Goal: Leave review/rating: Share an evaluation or opinion about a product, service, or content

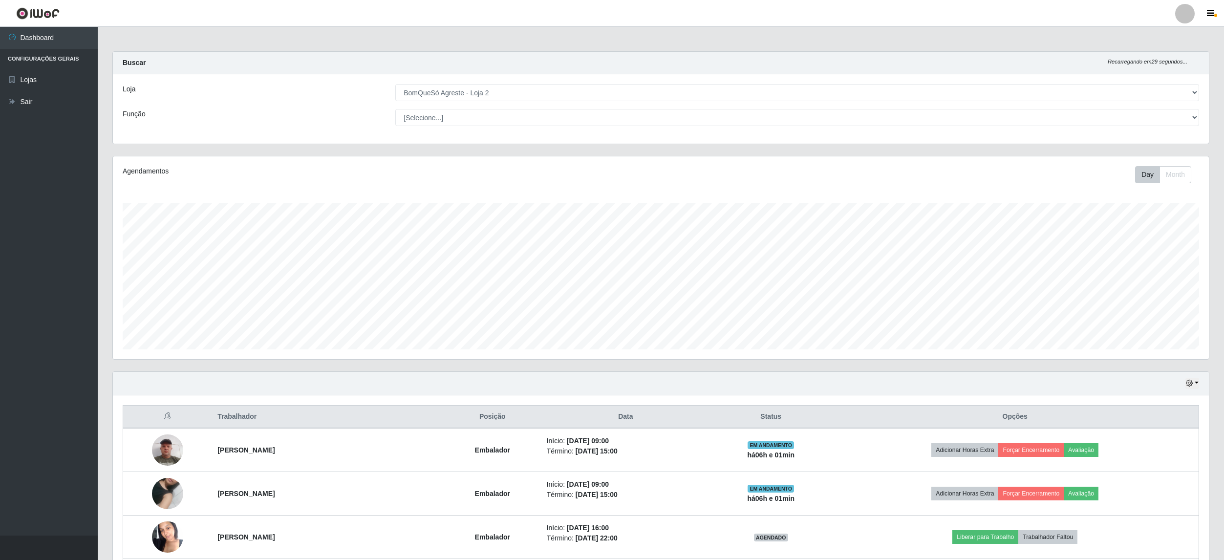
select select "214"
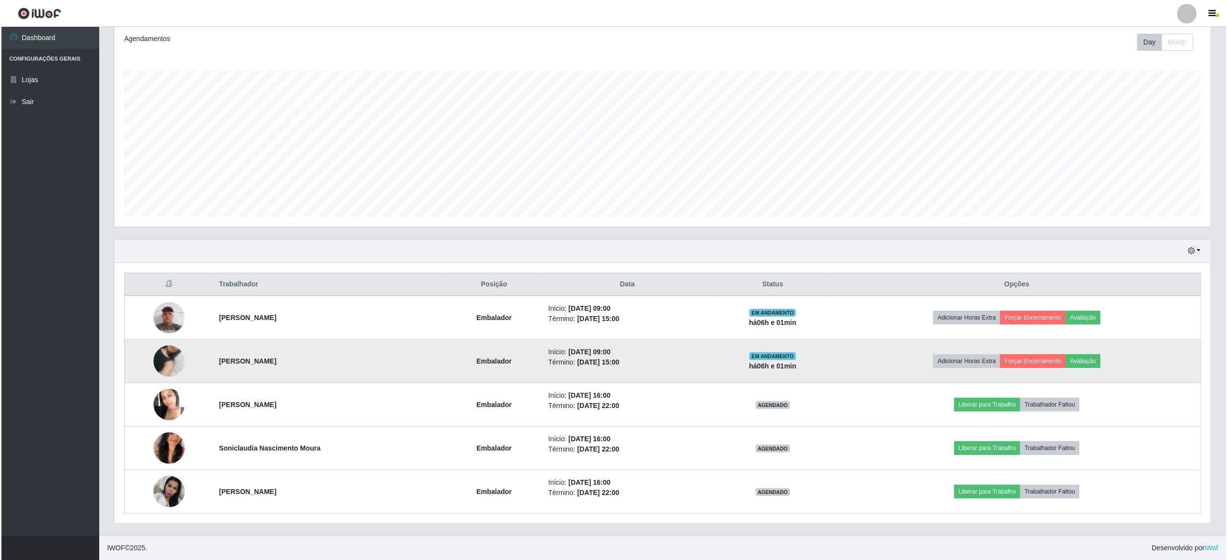
scroll to position [203, 1096]
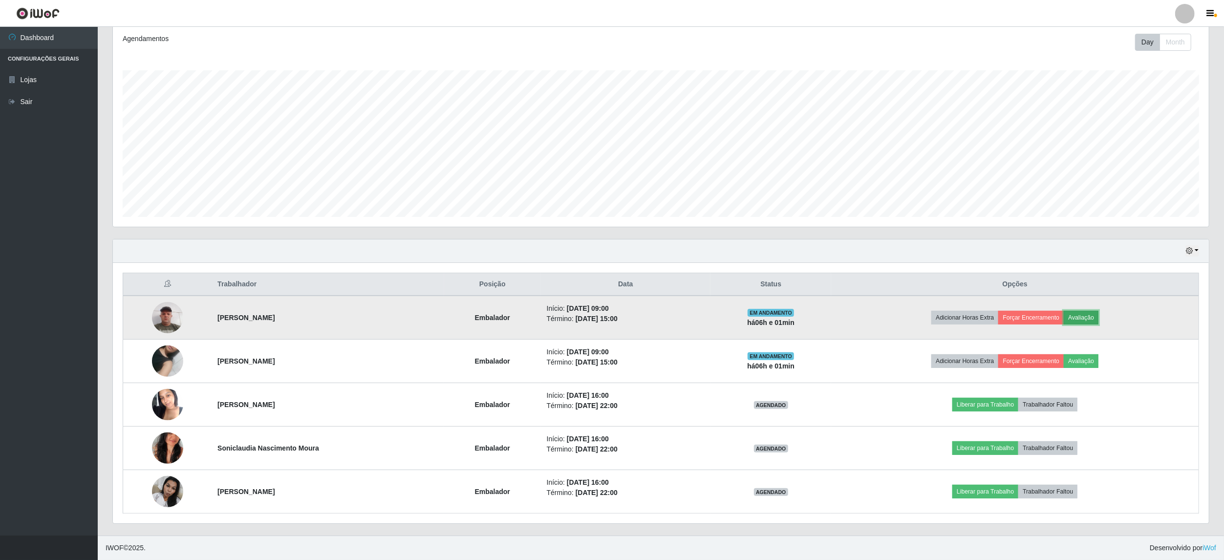
click at [1099, 315] on button "Avaliação" at bounding box center [1081, 318] width 35 height 14
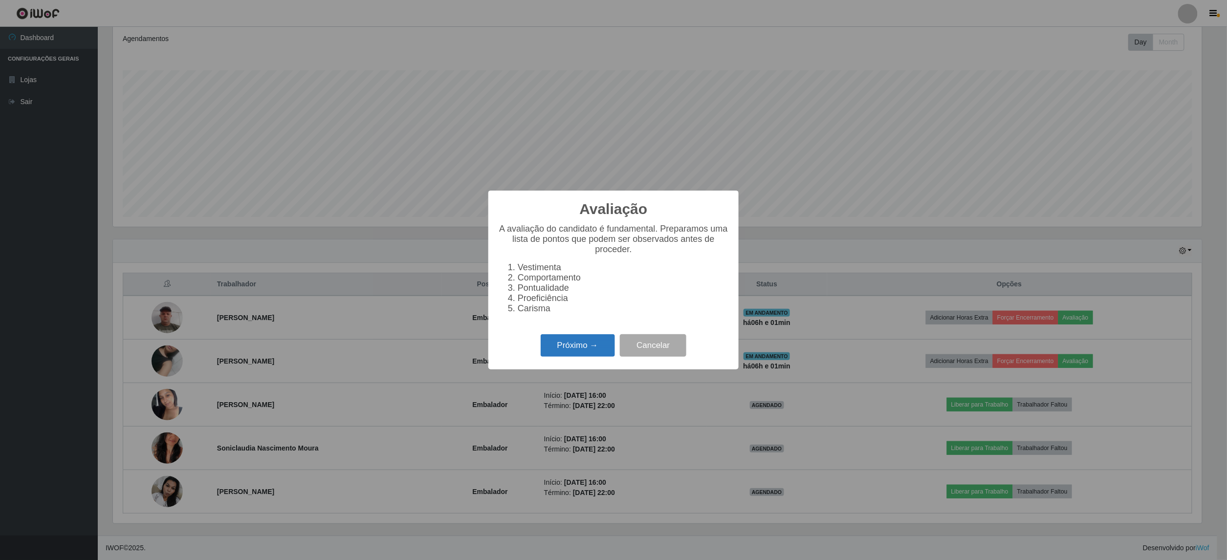
click at [568, 347] on button "Próximo →" at bounding box center [578, 345] width 74 height 23
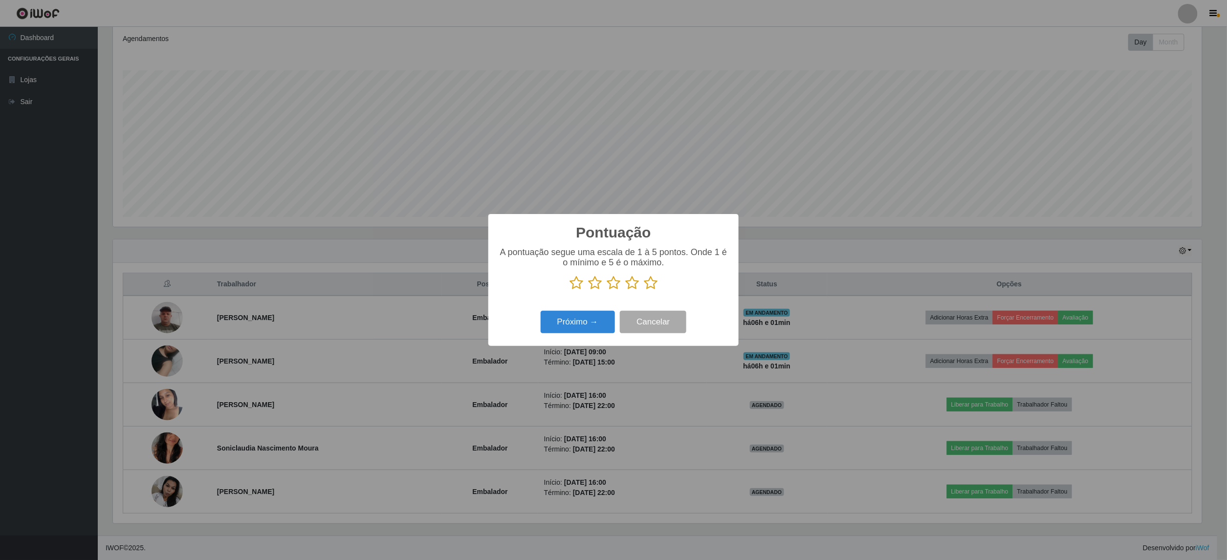
scroll to position [488599, 487714]
click at [643, 280] on p at bounding box center [613, 283] width 231 height 15
click at [650, 281] on icon at bounding box center [651, 283] width 14 height 15
click at [644, 290] on input "radio" at bounding box center [644, 290] width 0 height 0
click at [585, 322] on button "Próximo →" at bounding box center [578, 322] width 74 height 23
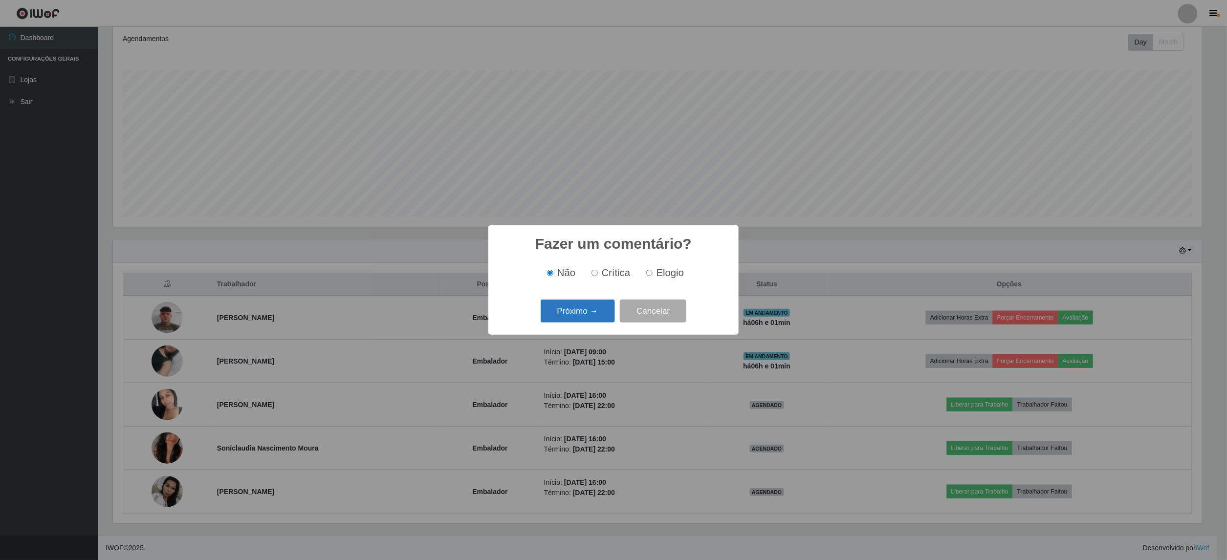
click at [588, 309] on button "Próximo →" at bounding box center [578, 311] width 74 height 23
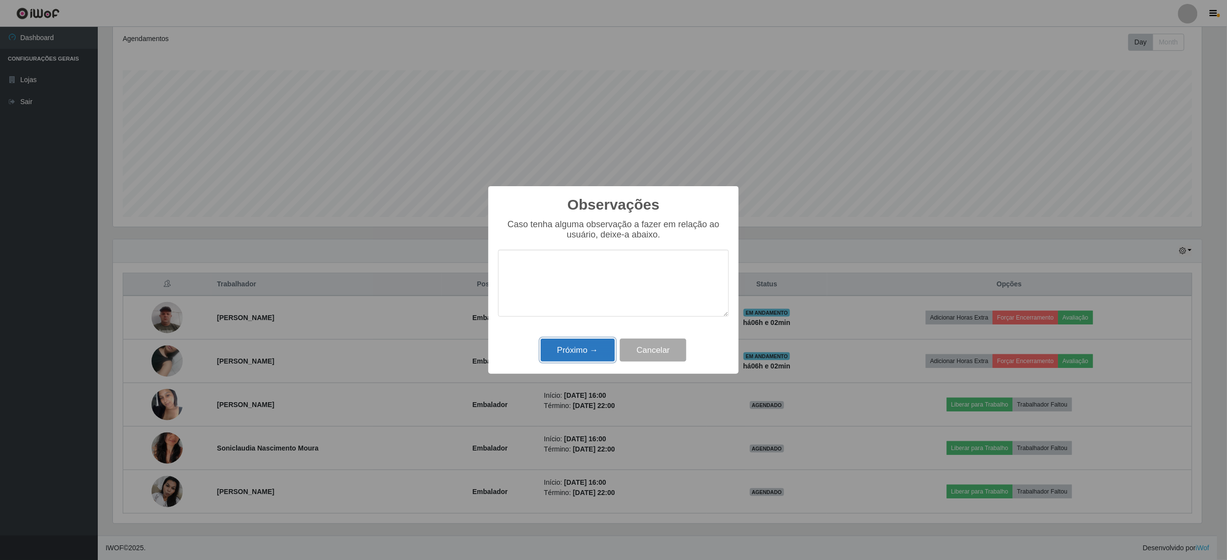
click at [583, 352] on button "Próximo →" at bounding box center [578, 350] width 74 height 23
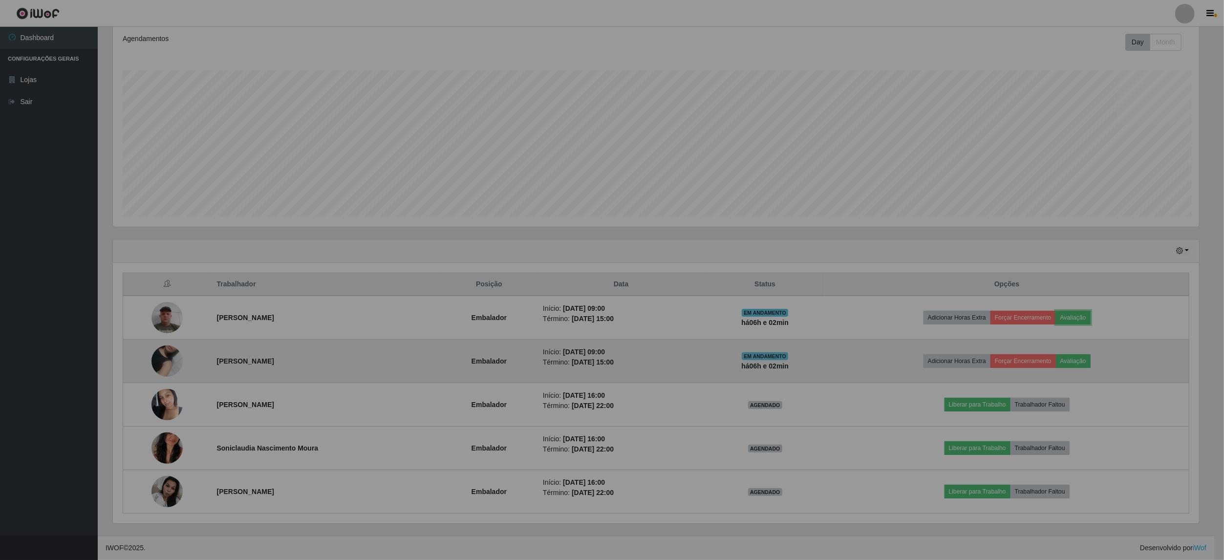
scroll to position [203, 1096]
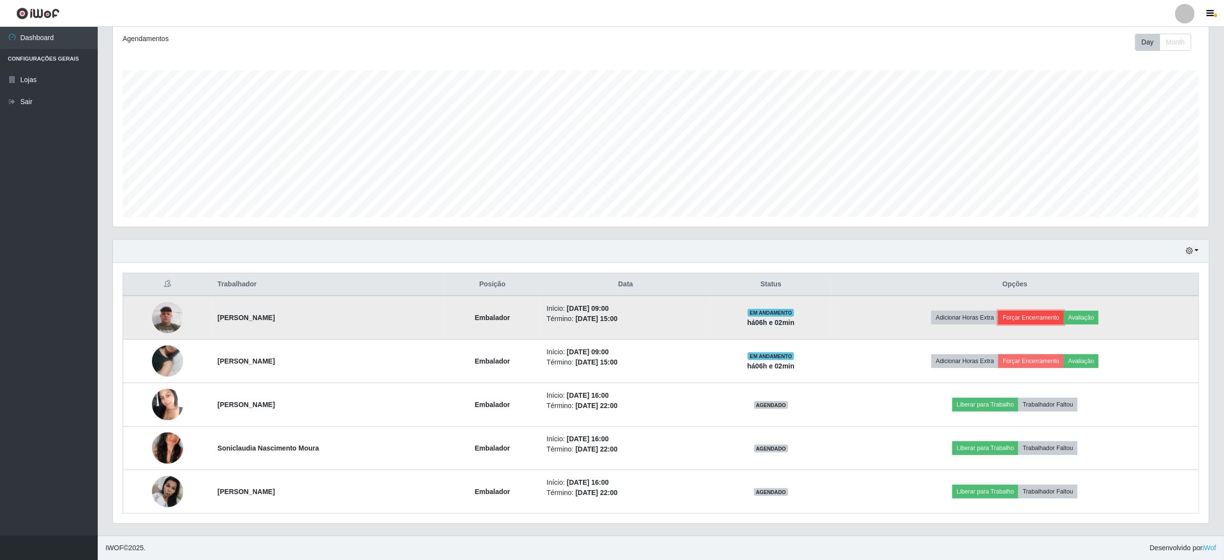
click at [1064, 317] on button "Forçar Encerramento" at bounding box center [1031, 318] width 65 height 14
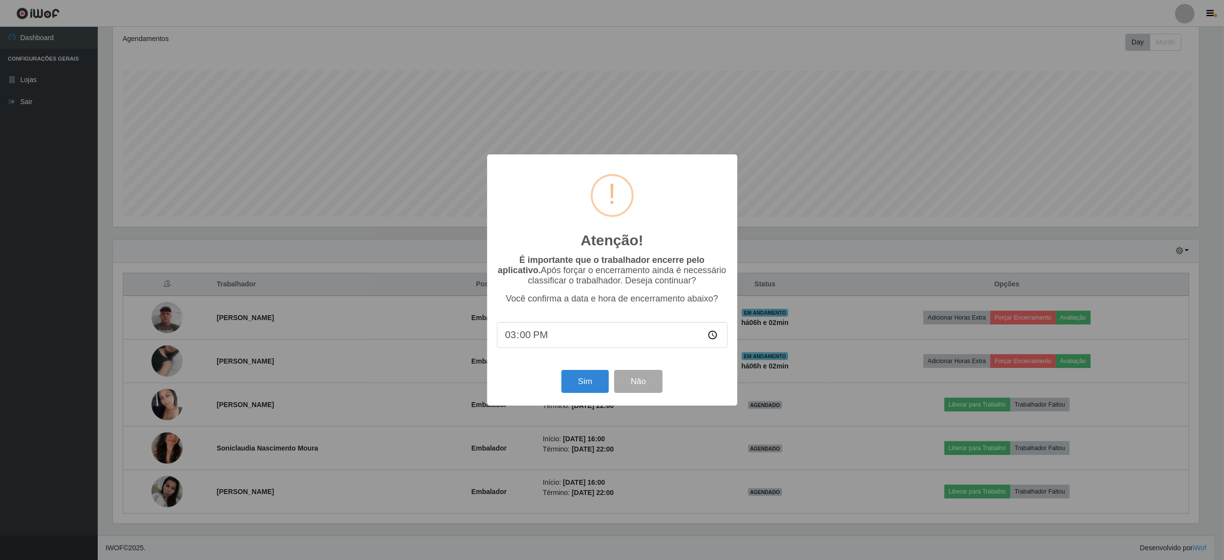
scroll to position [203, 1089]
click at [587, 393] on button "Sim" at bounding box center [586, 381] width 47 height 23
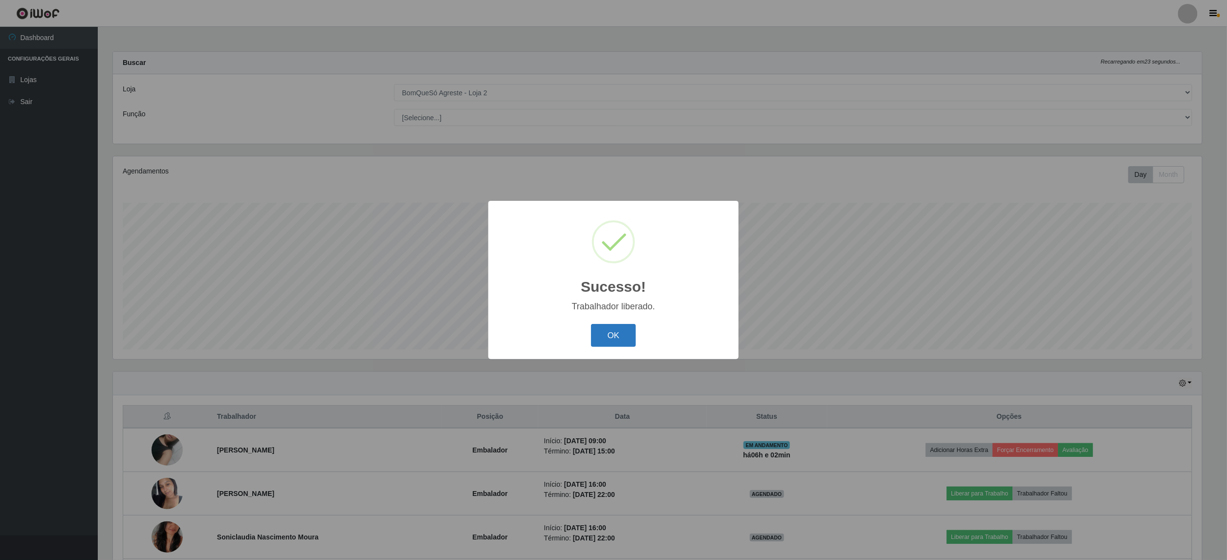
click at [618, 333] on button "OK" at bounding box center [613, 335] width 45 height 23
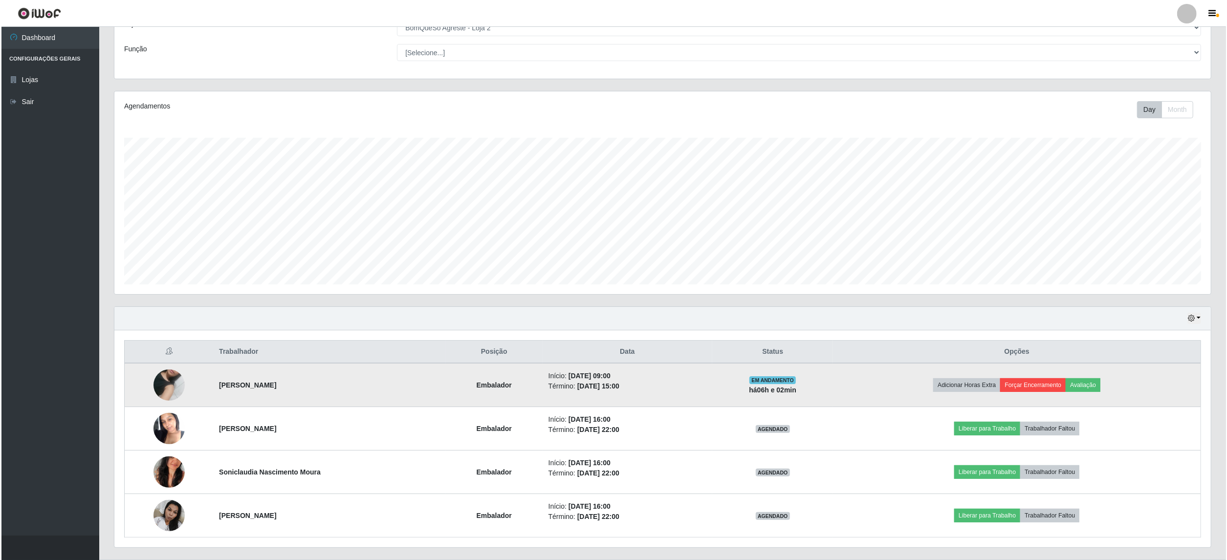
scroll to position [91, 0]
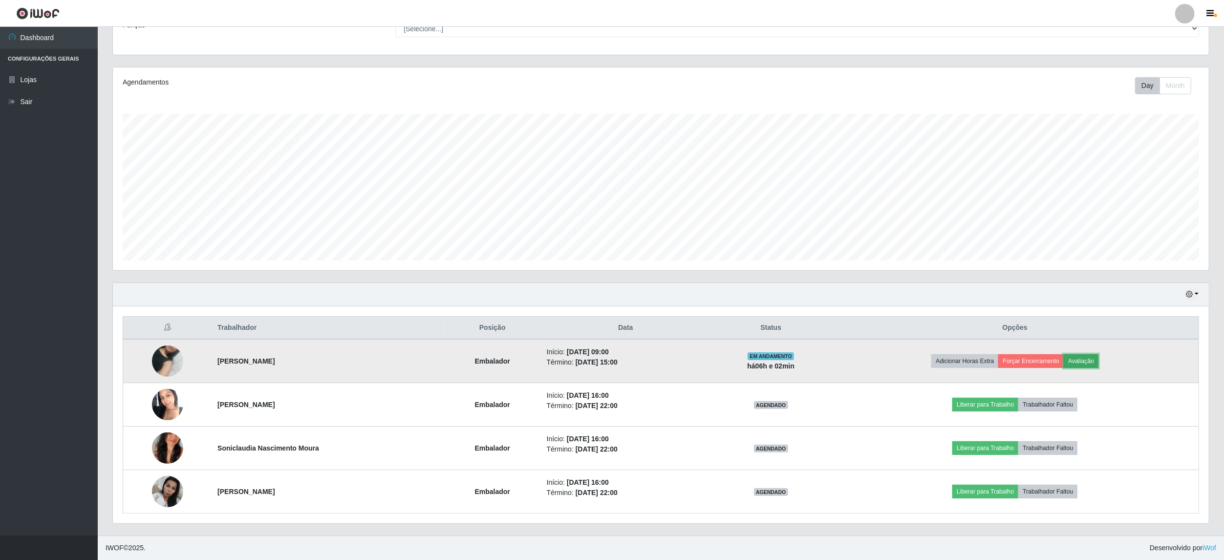
click at [1098, 358] on button "Avaliação" at bounding box center [1081, 361] width 35 height 14
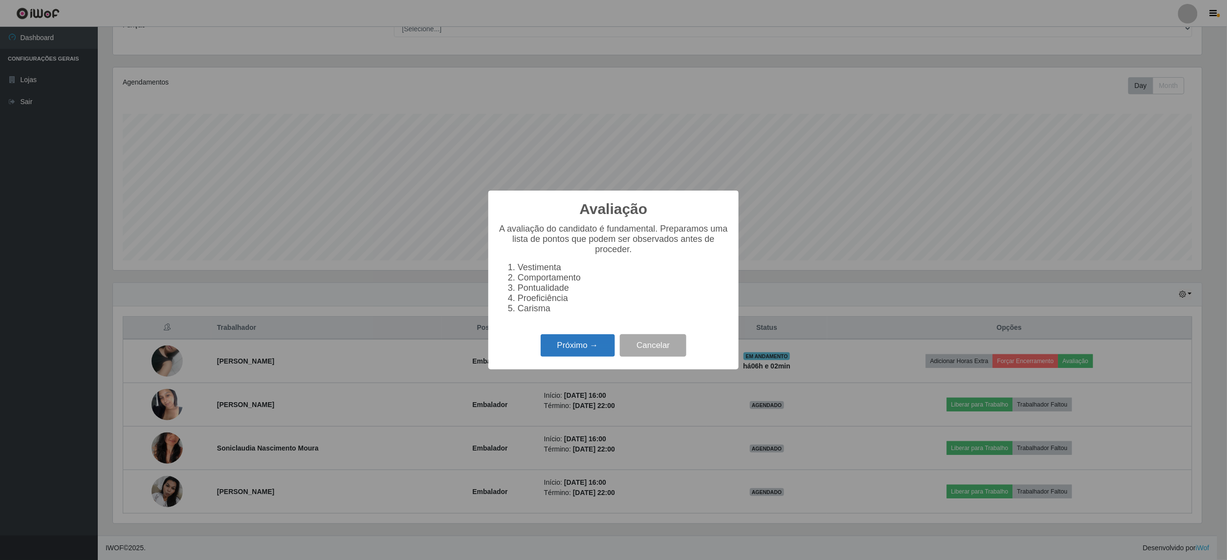
click at [567, 343] on button "Próximo →" at bounding box center [578, 345] width 74 height 23
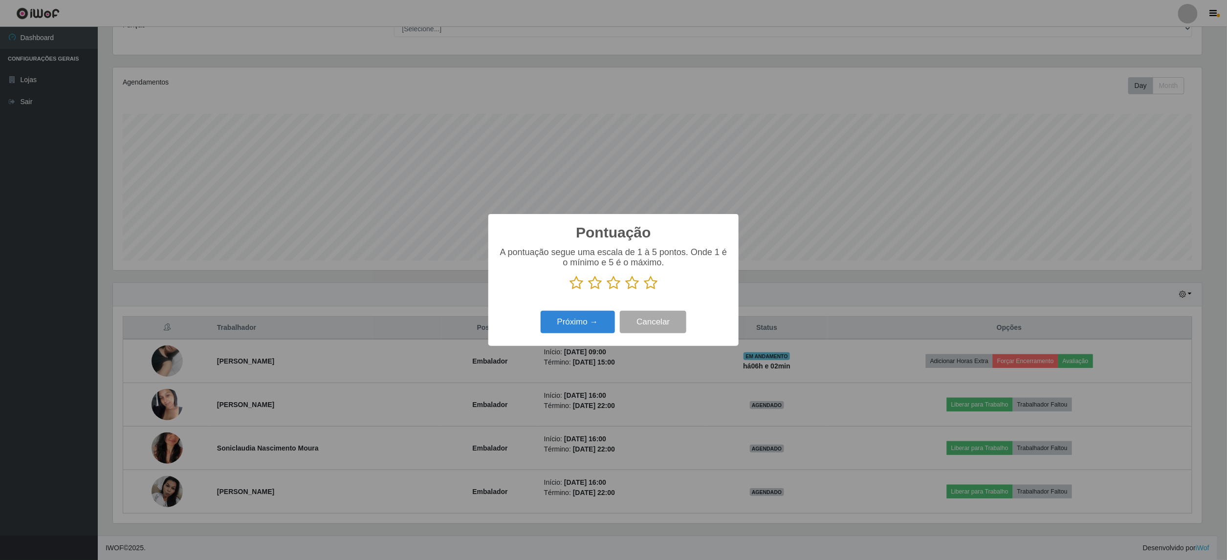
click at [648, 278] on icon at bounding box center [651, 283] width 14 height 15
click at [644, 290] on input "radio" at bounding box center [644, 290] width 0 height 0
click at [575, 313] on button "Próximo →" at bounding box center [578, 322] width 74 height 23
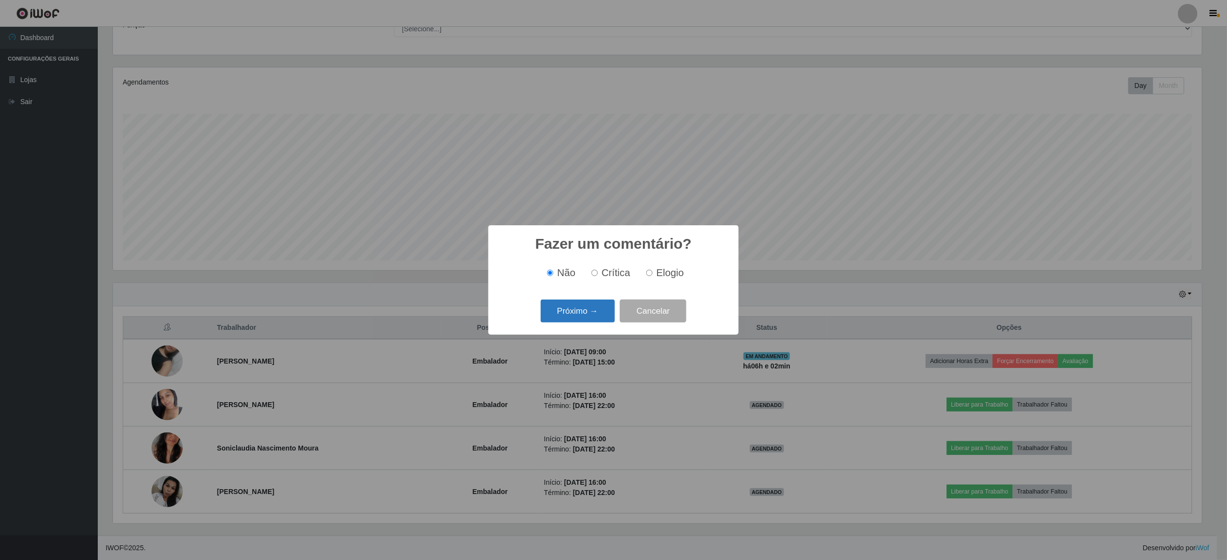
click at [580, 307] on button "Próximo →" at bounding box center [578, 311] width 74 height 23
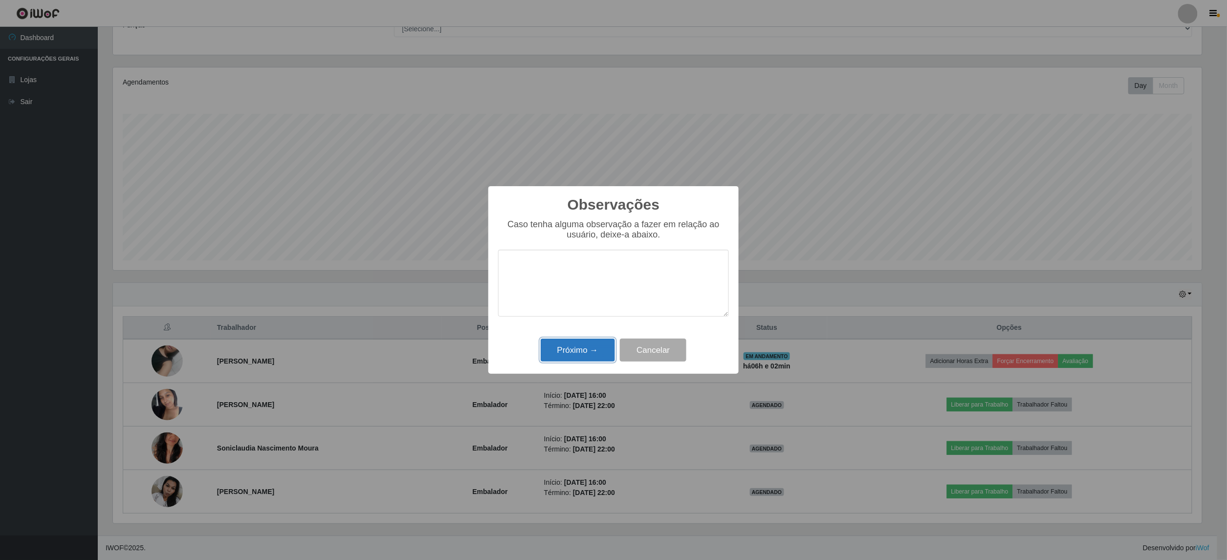
click at [585, 349] on button "Próximo →" at bounding box center [578, 350] width 74 height 23
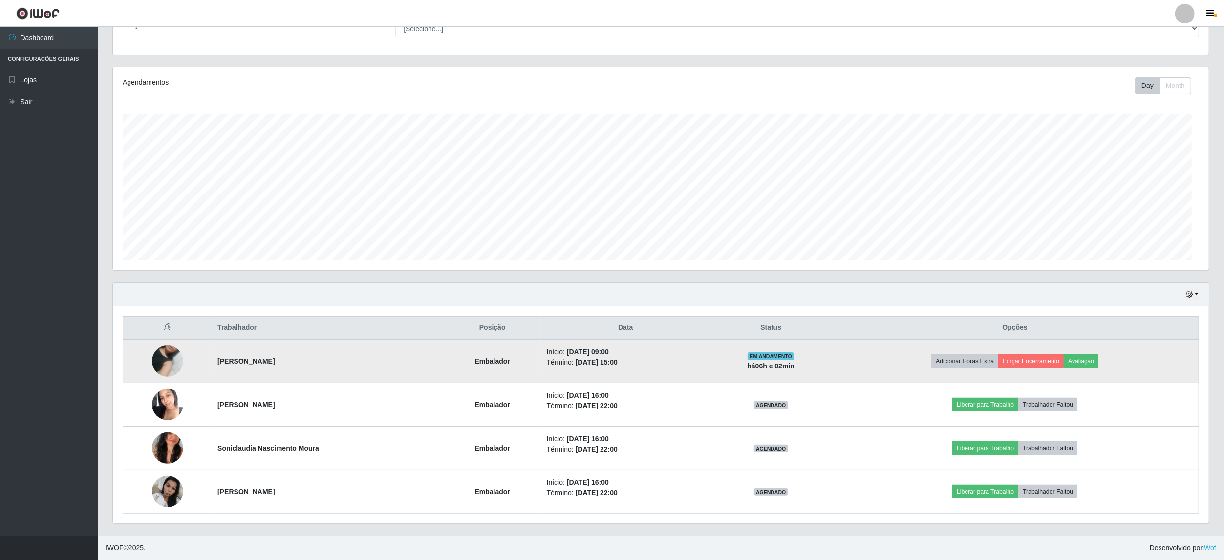
scroll to position [203, 1096]
click at [1029, 359] on button "Forçar Encerramento" at bounding box center [1031, 361] width 65 height 14
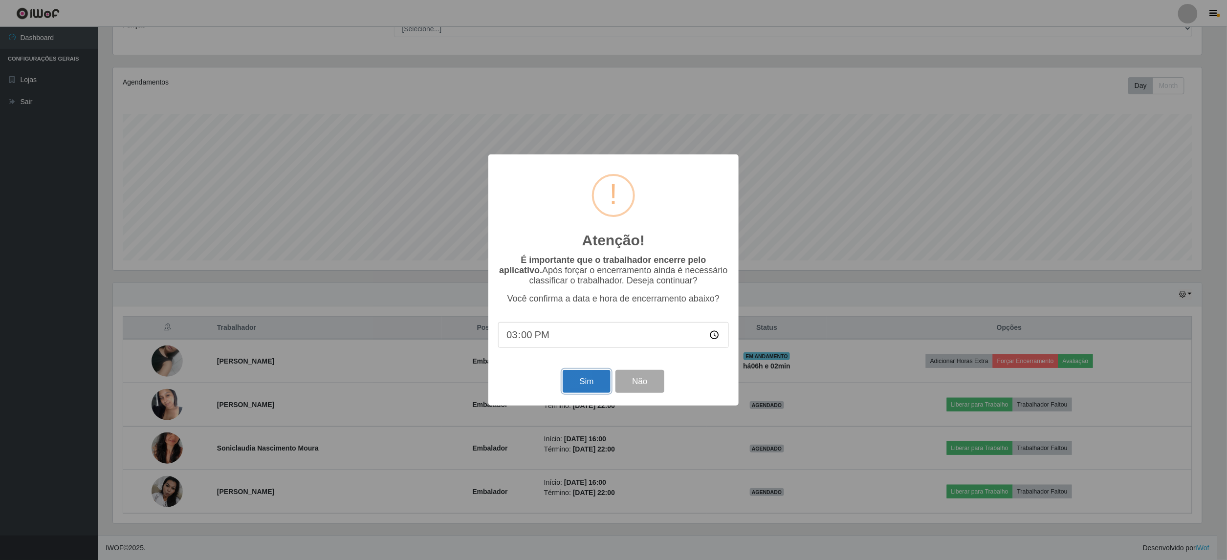
click at [587, 390] on button "Sim" at bounding box center [586, 381] width 47 height 23
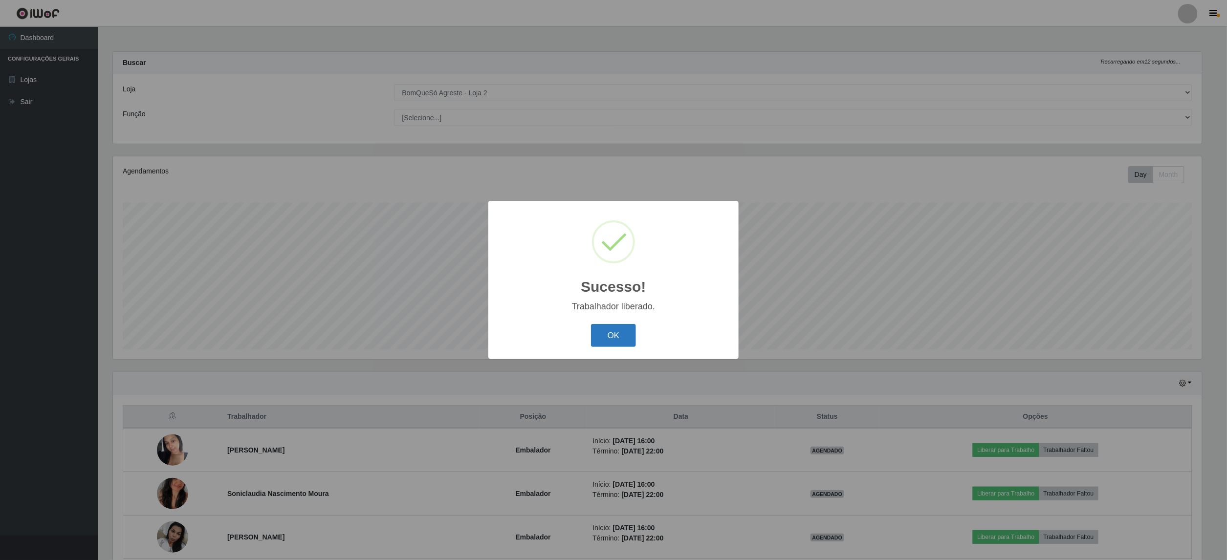
click at [627, 339] on button "OK" at bounding box center [613, 335] width 45 height 23
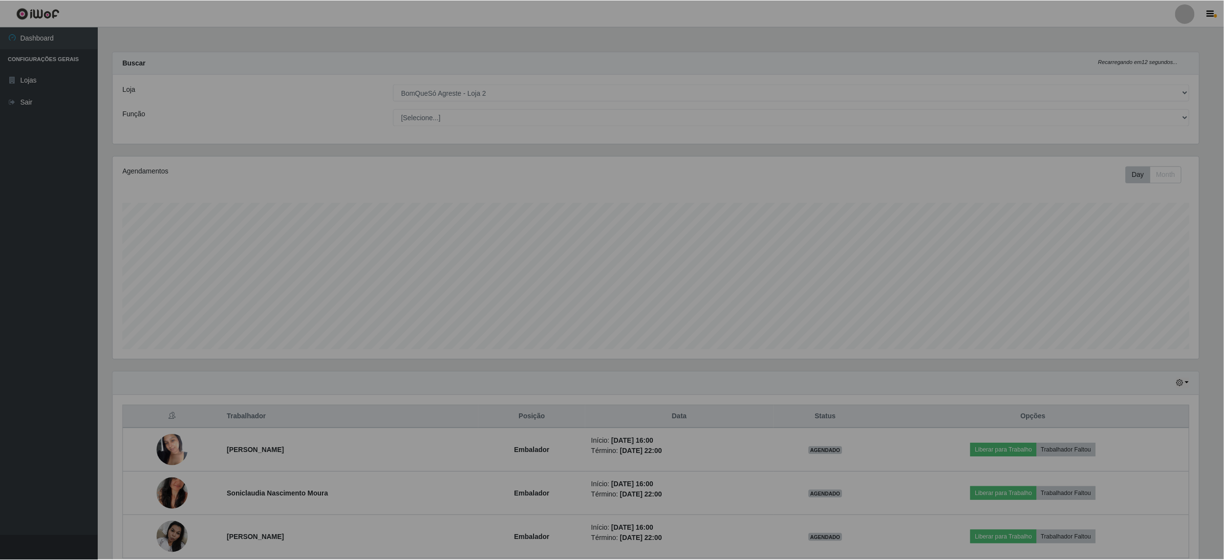
scroll to position [0, 0]
